Goal: Check status: Check status

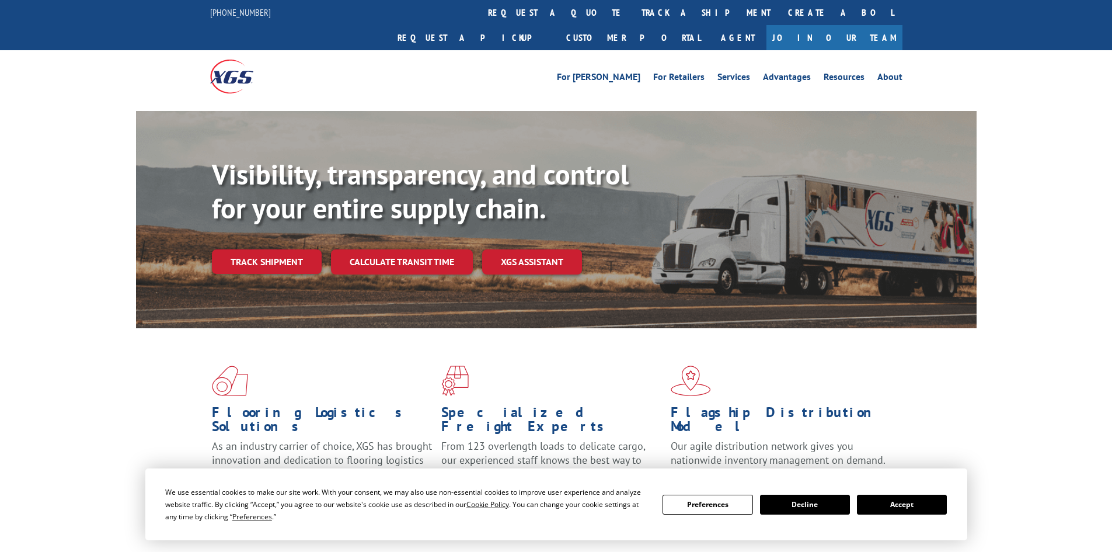
click at [633, 13] on link "track a shipment" at bounding box center [706, 12] width 147 height 25
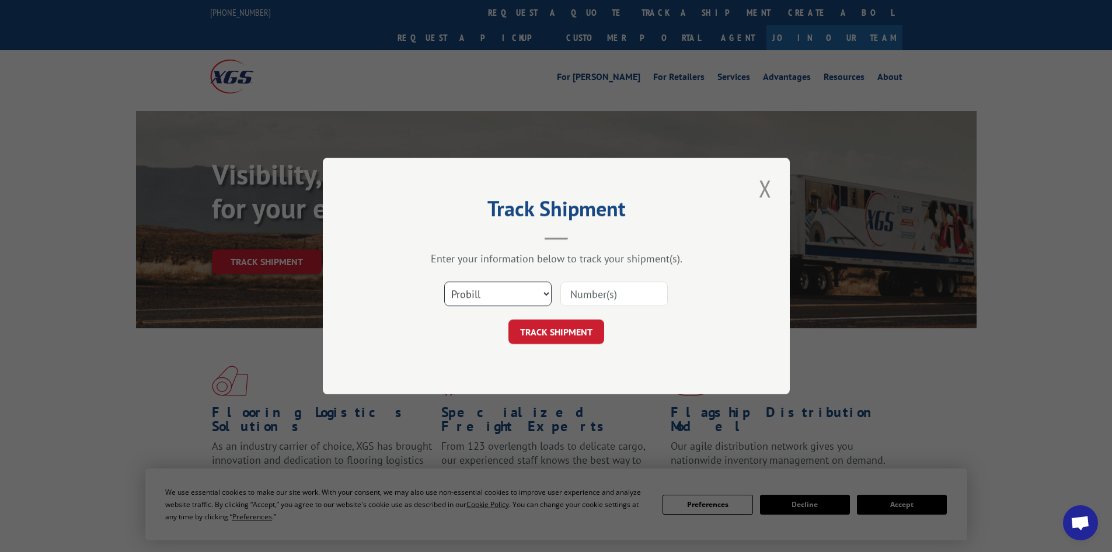
click at [543, 291] on select "Select category... Probill BOL PO" at bounding box center [497, 293] width 107 height 25
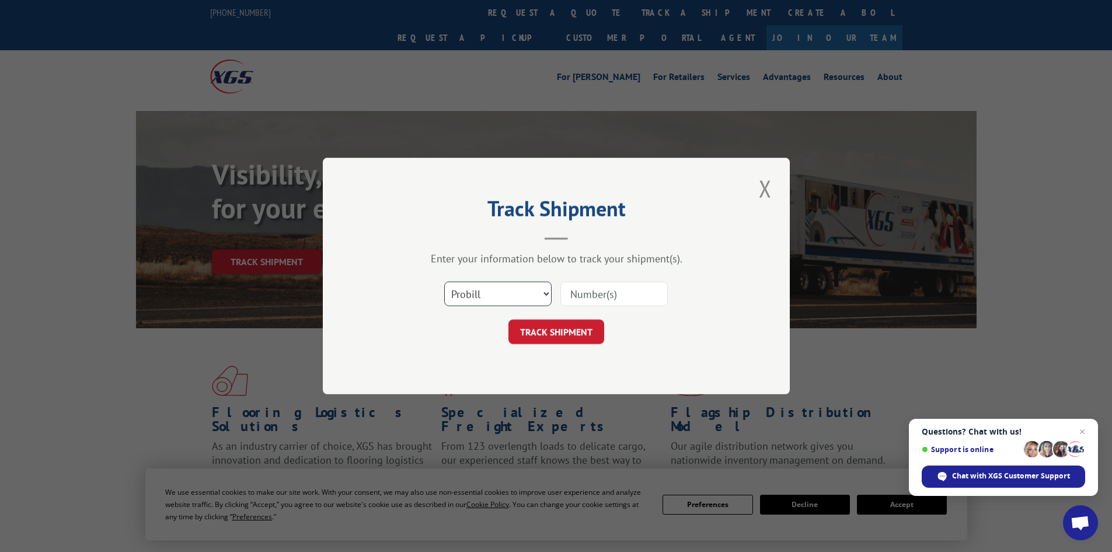
select select "bol"
click at [444, 281] on select "Select category... Probill BOL PO" at bounding box center [497, 293] width 107 height 25
click at [622, 294] on input at bounding box center [614, 293] width 107 height 25
paste input "4913993"
type input "4913993"
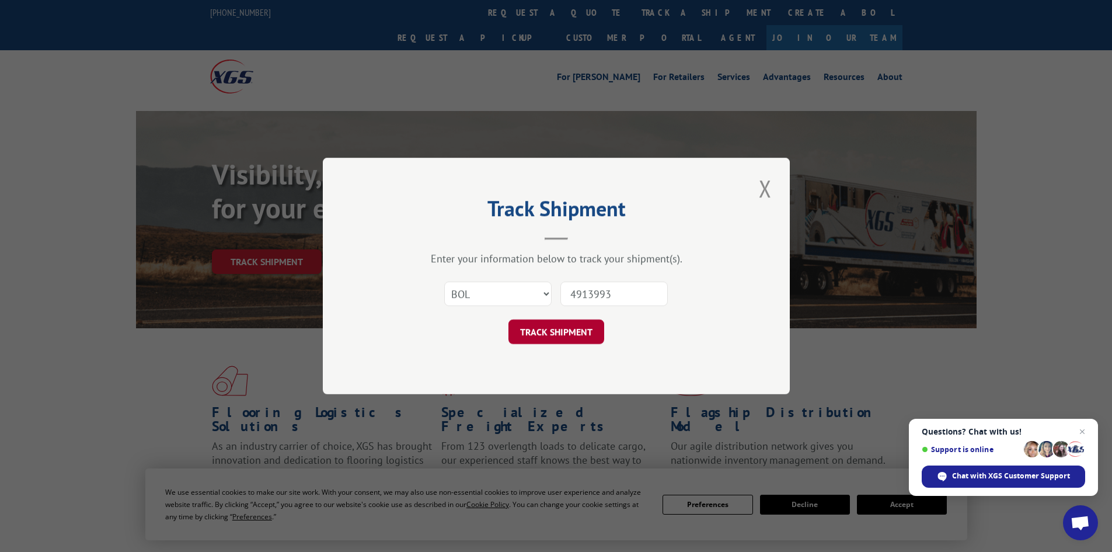
click at [579, 333] on button "TRACK SHIPMENT" at bounding box center [557, 331] width 96 height 25
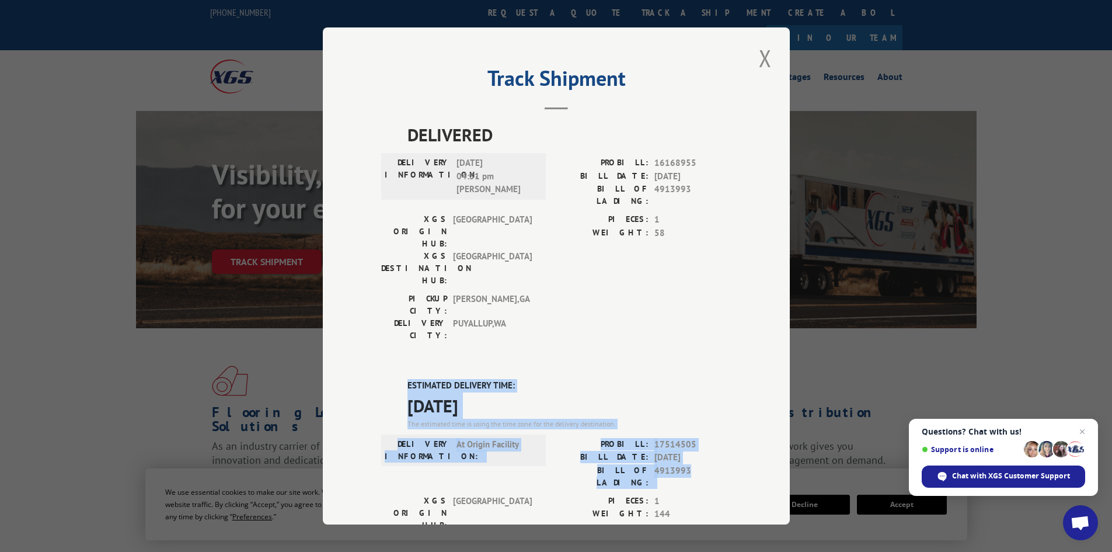
drag, startPoint x: 401, startPoint y: 305, endPoint x: 723, endPoint y: 407, distance: 338.1
click at [723, 407] on div "DELIVERED DELIVERY INFORMATION: [DATE] 04:51 pm [PERSON_NAME]: 16168955 BILL DA…" at bounding box center [556, 475] width 350 height 709
copy div "ESTIMATED DELIVERY TIME: [DATE] The estimated time is using the time zone for t…"
